Goal: Task Accomplishment & Management: Complete application form

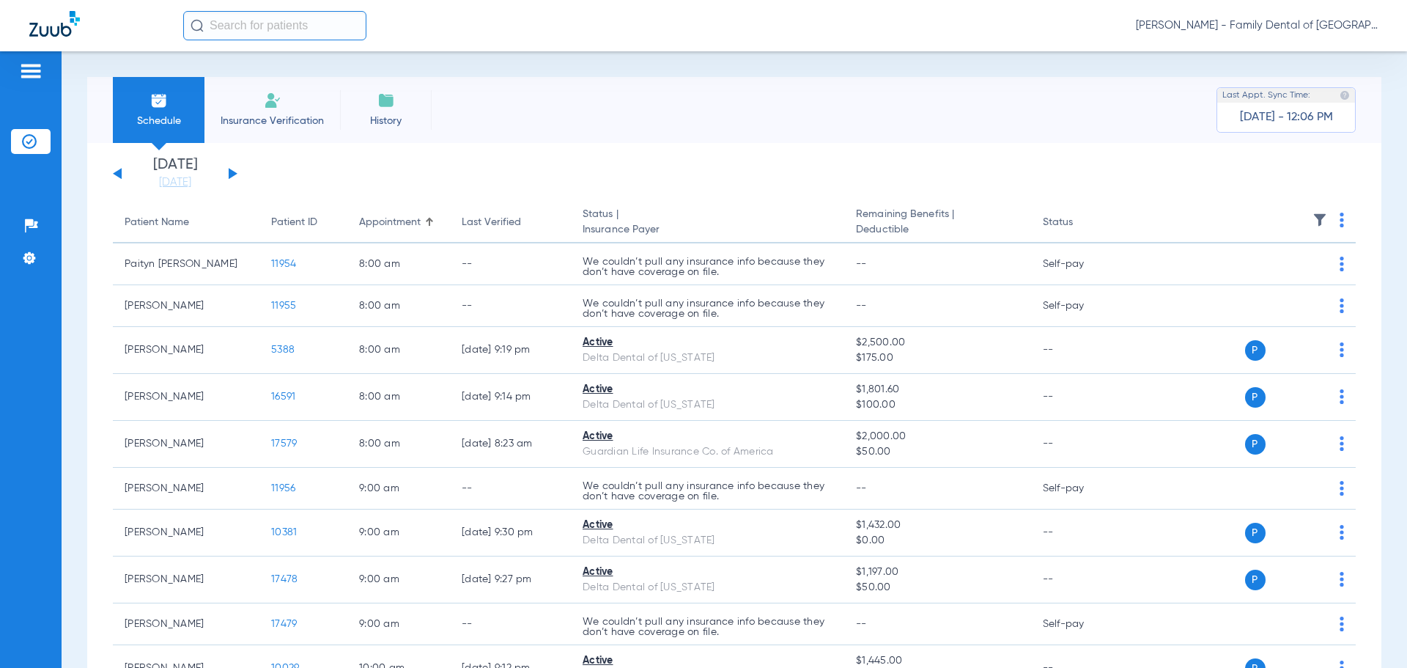
click at [281, 108] on li "Insurance Verification" at bounding box center [272, 110] width 136 height 66
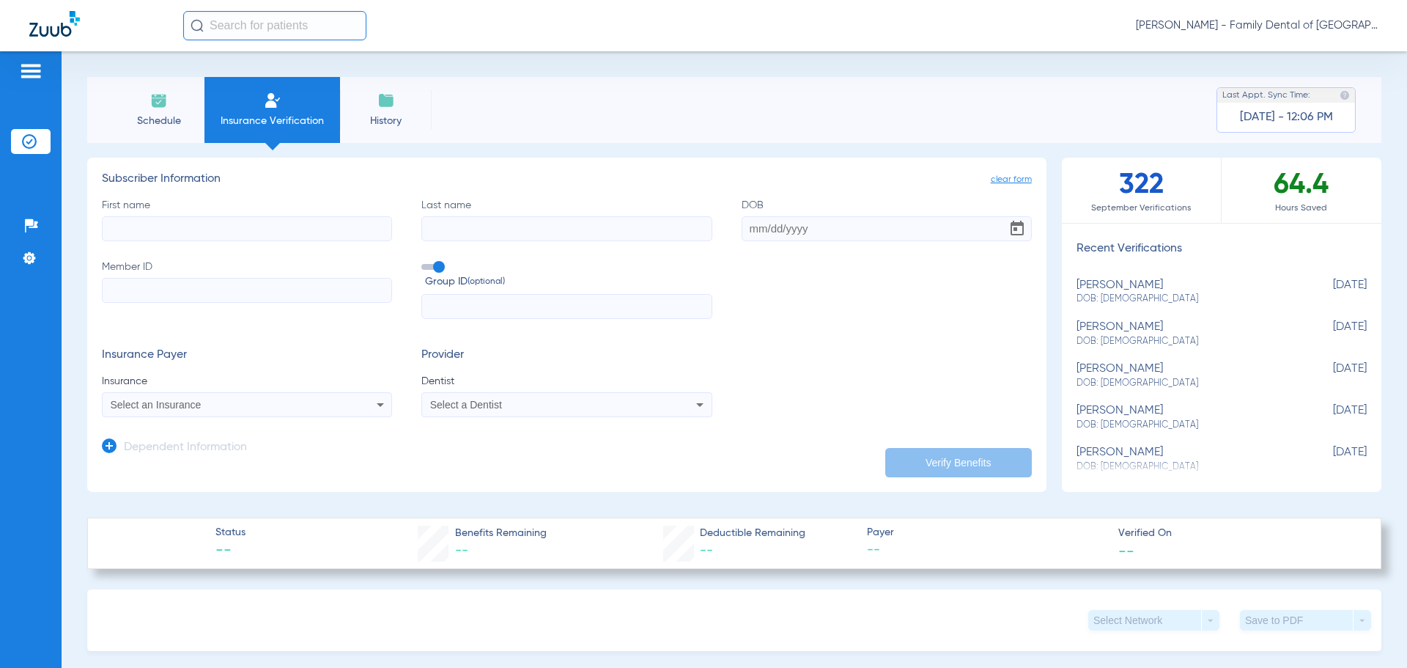
click at [276, 236] on input "First name" at bounding box center [247, 228] width 290 height 25
type input "guimlermo"
click at [459, 234] on input "Last name" at bounding box center [566, 228] width 290 height 25
type input "[PERSON_NAME]"
click at [805, 224] on input "DOB" at bounding box center [887, 228] width 290 height 25
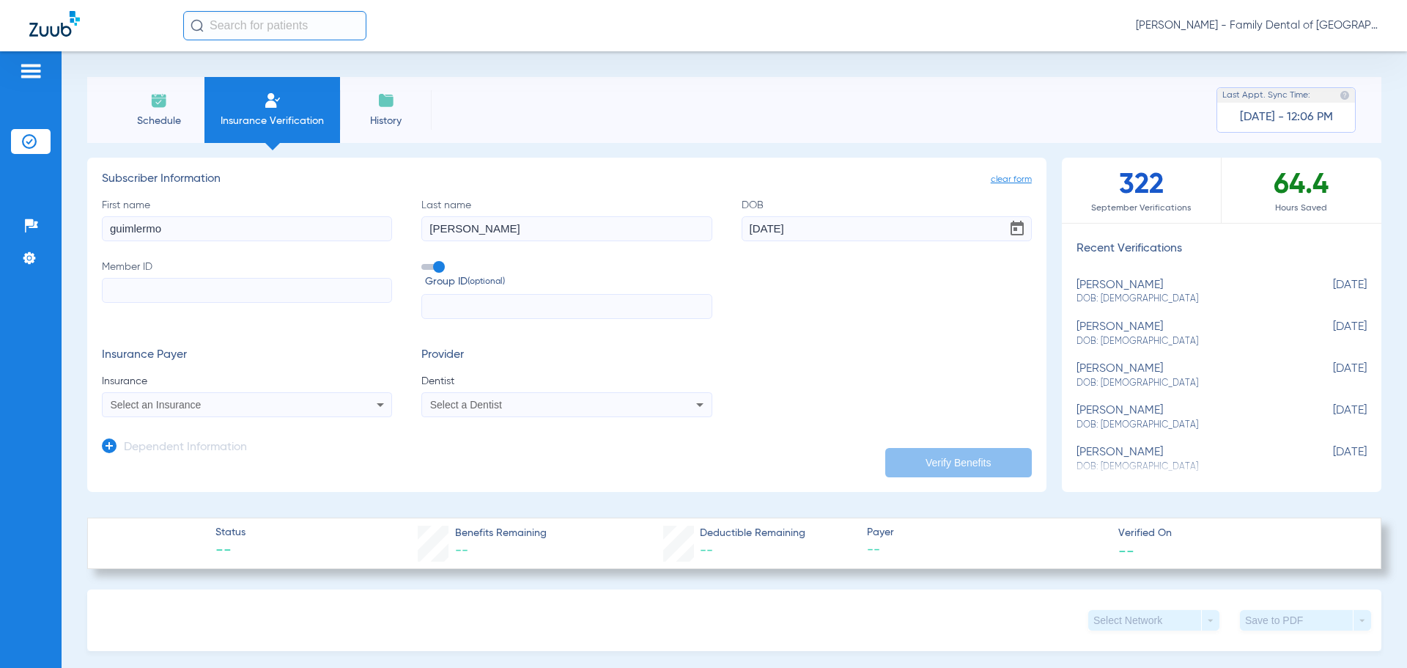
type input "[DATE]"
click at [262, 292] on input "Member ID" at bounding box center [247, 290] width 290 height 25
type input "cty000236144"
click at [450, 305] on input "text" at bounding box center [566, 306] width 290 height 25
type input "p18600"
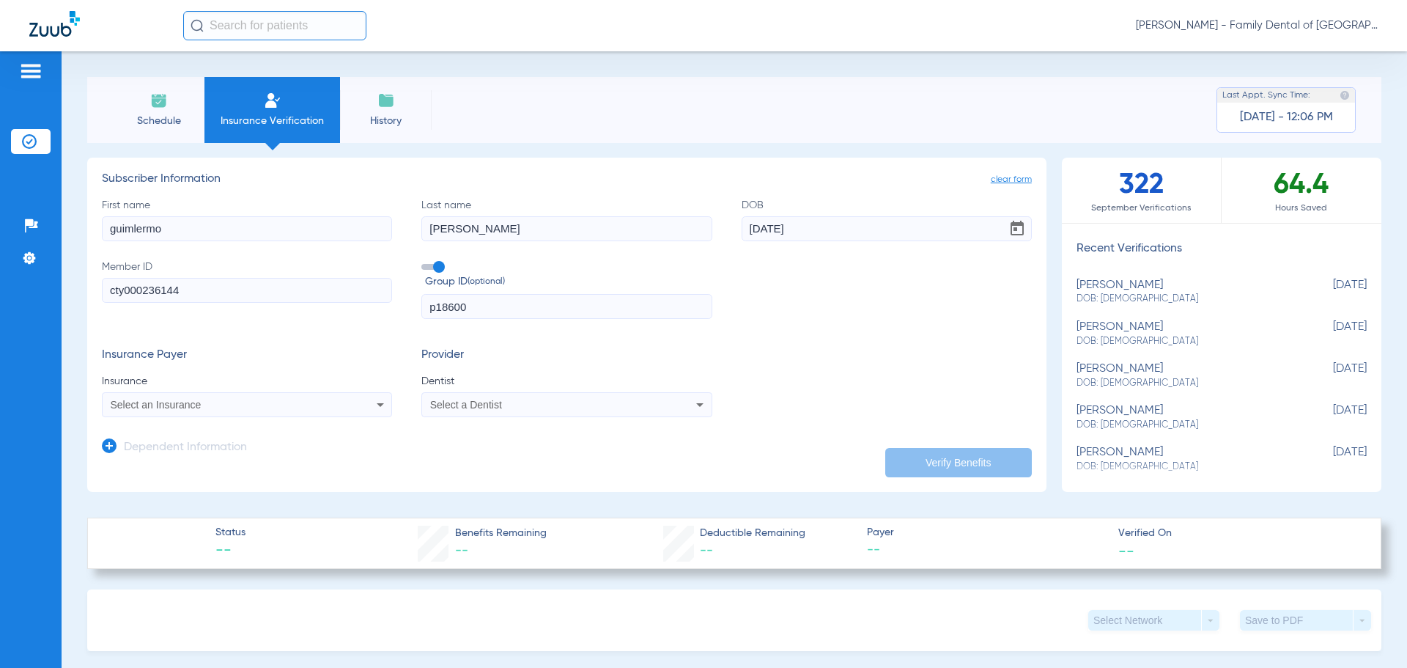
click at [377, 403] on icon at bounding box center [381, 405] width 18 height 18
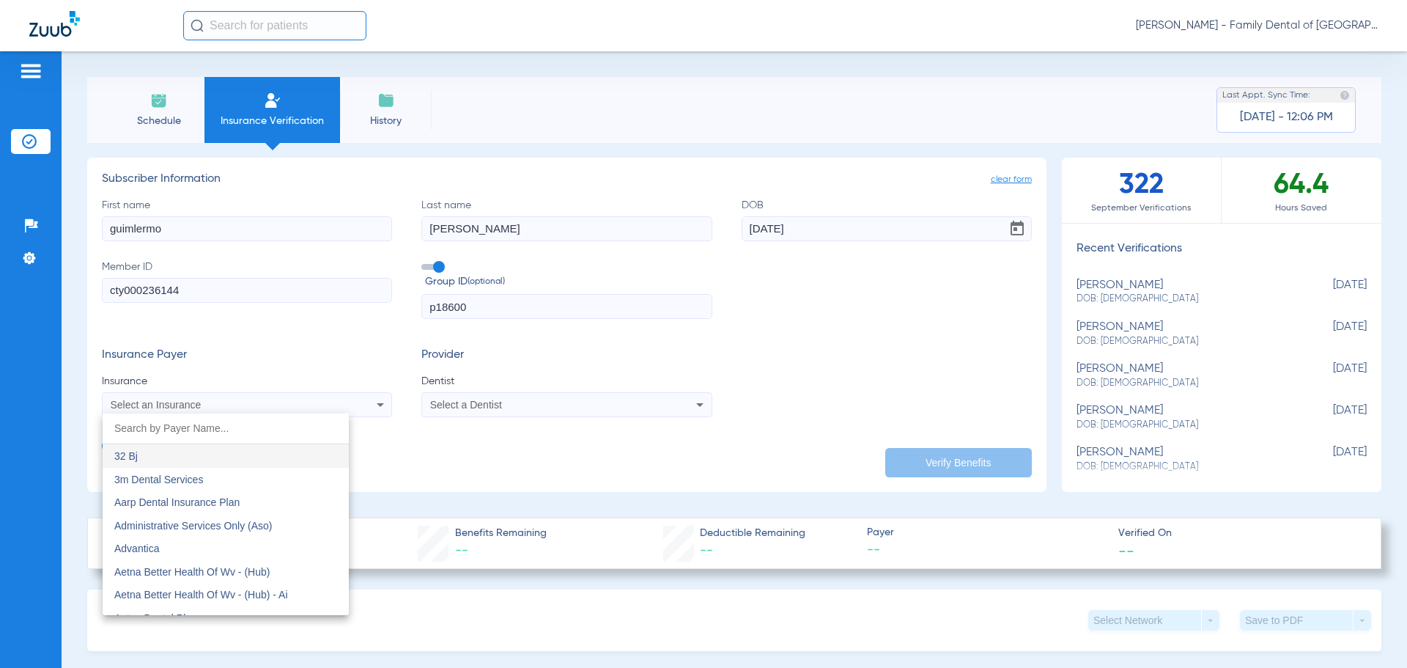
click at [259, 426] on input "dropdown search" at bounding box center [226, 428] width 246 height 30
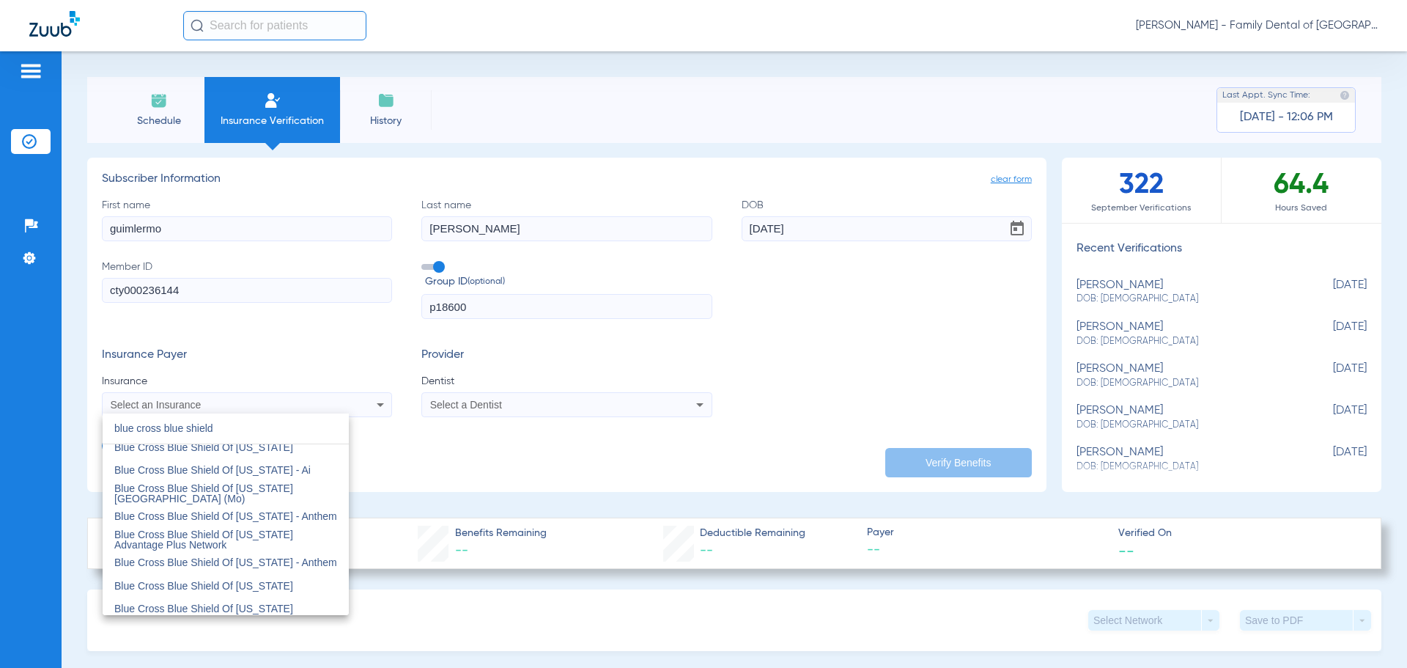
scroll to position [236, 0]
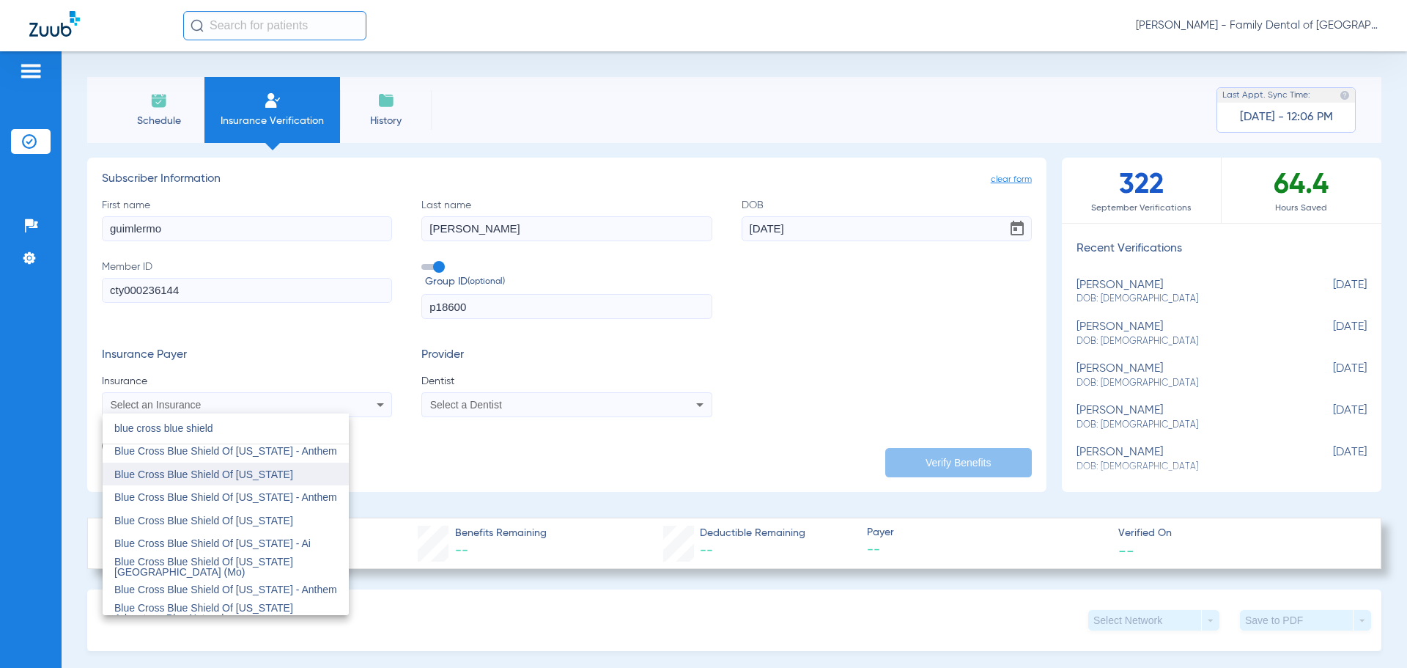
type input "blue cross blue shield"
click at [262, 475] on span "Blue Cross Blue Shield Of [US_STATE]" at bounding box center [203, 474] width 179 height 12
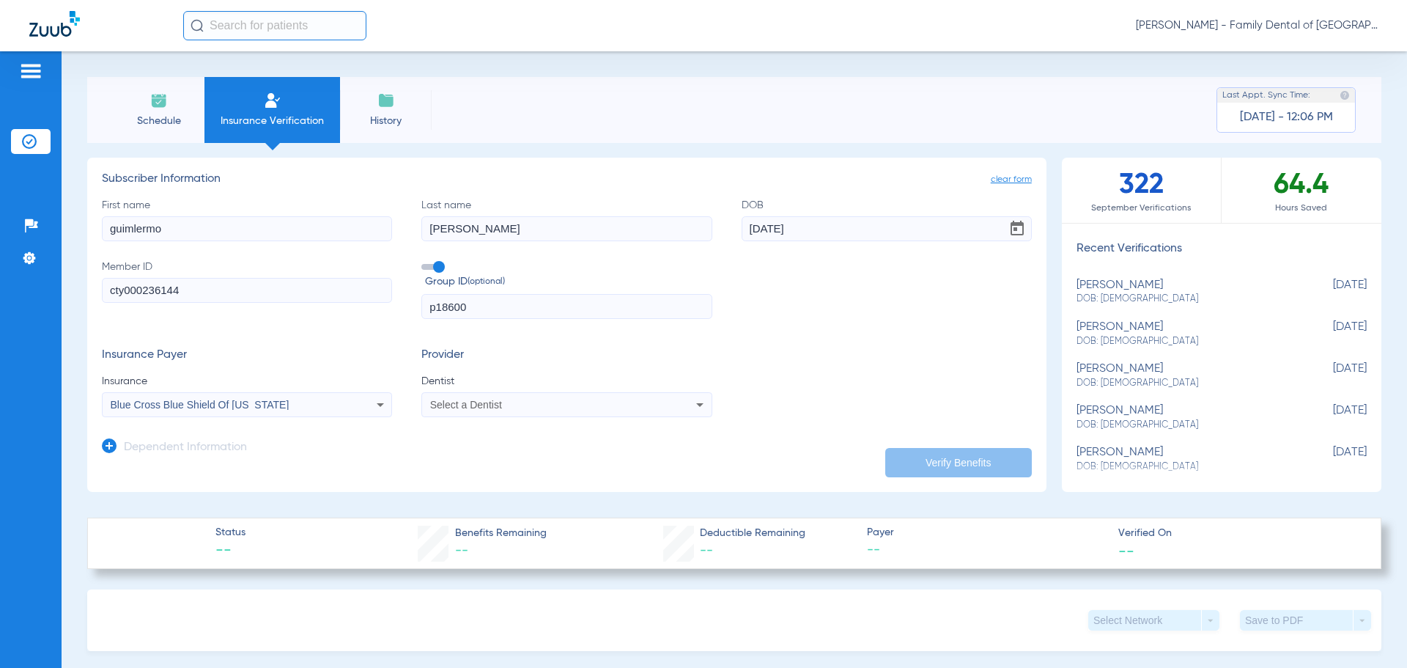
click at [612, 404] on div "Select a Dentist" at bounding box center [539, 404] width 219 height 10
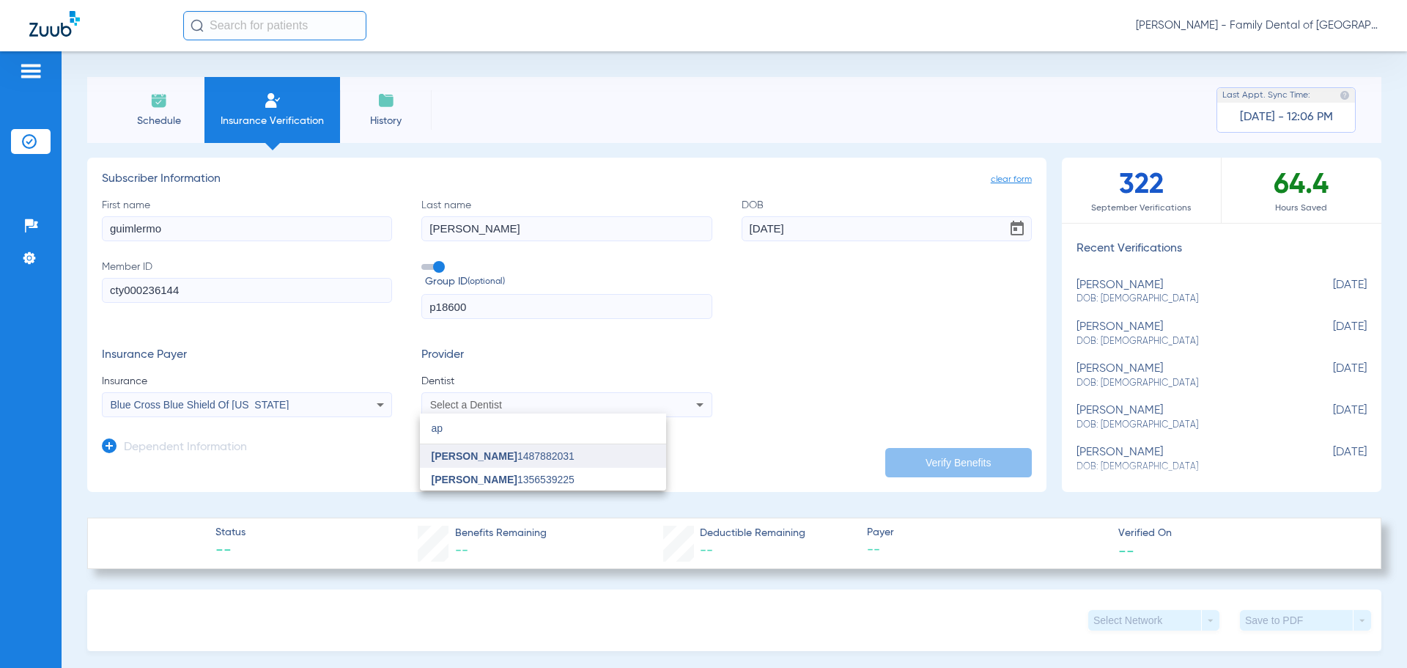
type input "ap"
click at [531, 453] on span "[PERSON_NAME] 1487882031" at bounding box center [503, 456] width 143 height 10
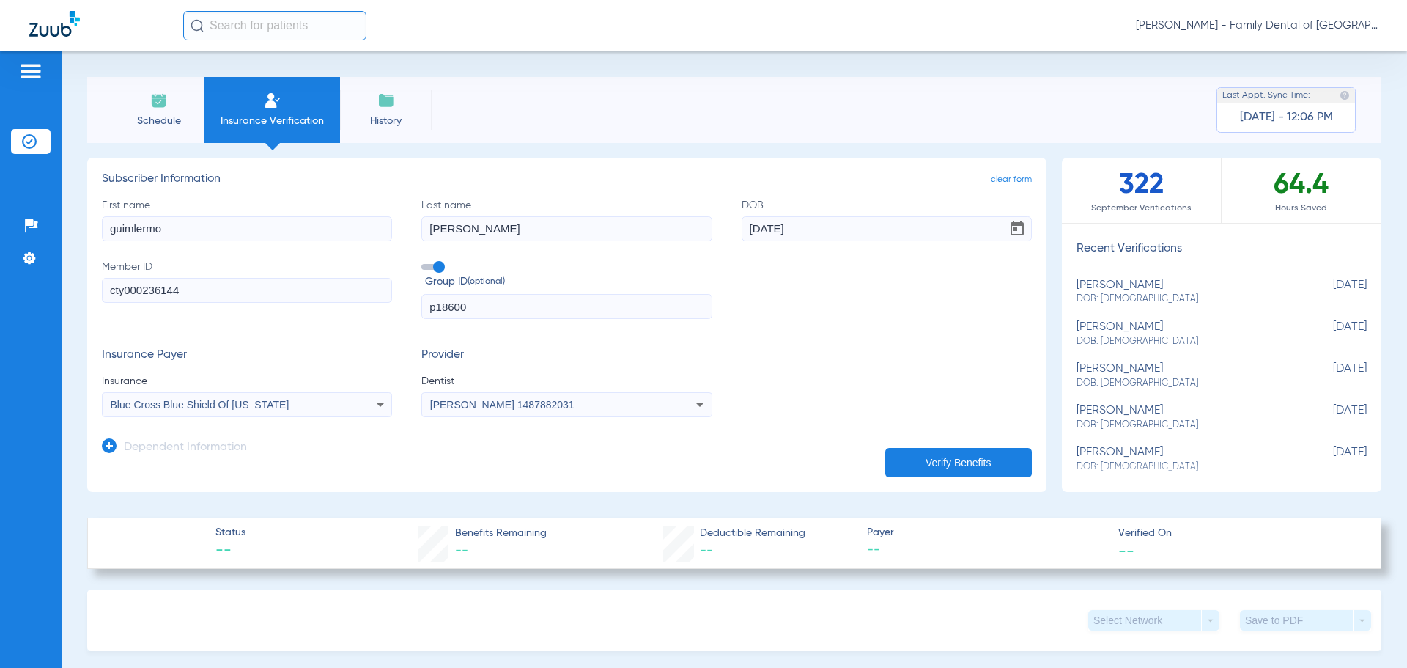
click at [906, 451] on button "Verify Benefits" at bounding box center [958, 462] width 147 height 29
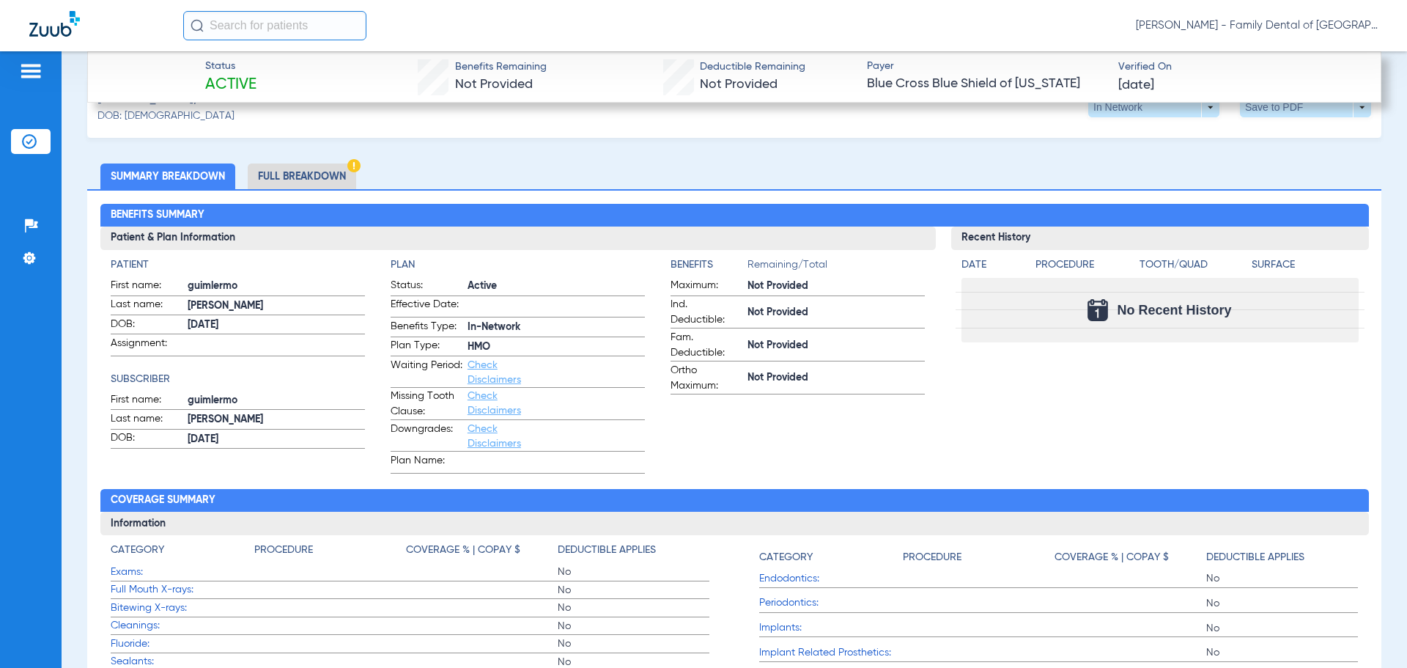
scroll to position [440, 0]
